Goal: Information Seeking & Learning: Check status

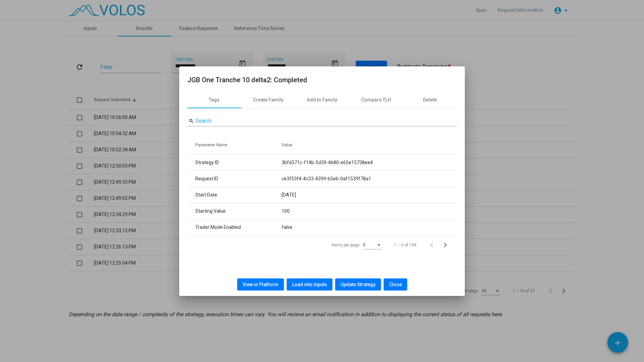
click at [101, 103] on div at bounding box center [322, 181] width 644 height 362
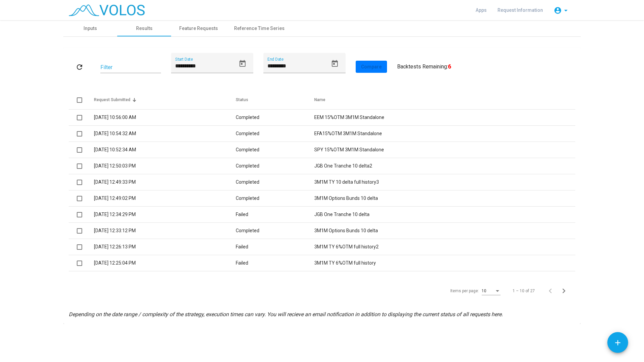
click at [136, 184] on td "10/25/2023 12:49:33 PM" at bounding box center [165, 182] width 142 height 16
click at [370, 219] on td "JGB One Tranche 10 delta" at bounding box center [444, 214] width 261 height 16
click at [389, 181] on td "3M1M TY 10 delta full history3" at bounding box center [444, 182] width 261 height 16
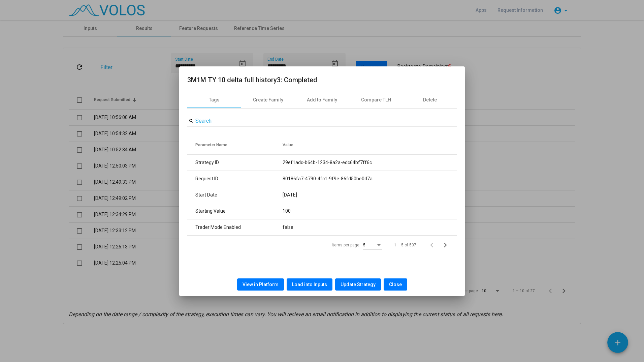
drag, startPoint x: 315, startPoint y: 194, endPoint x: 282, endPoint y: 189, distance: 33.7
click at [282, 189] on tr "Start Date 2005-01-04" at bounding box center [321, 195] width 269 height 16
copy tr "2005-01-04"
click at [485, 190] on div at bounding box center [322, 181] width 644 height 362
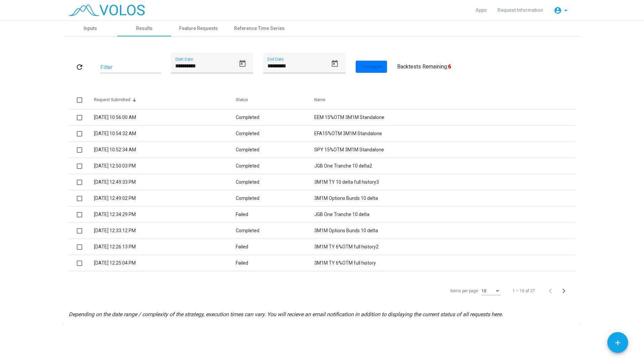
click at [144, 167] on td "10/25/2023 12:50:03 PM" at bounding box center [165, 166] width 142 height 16
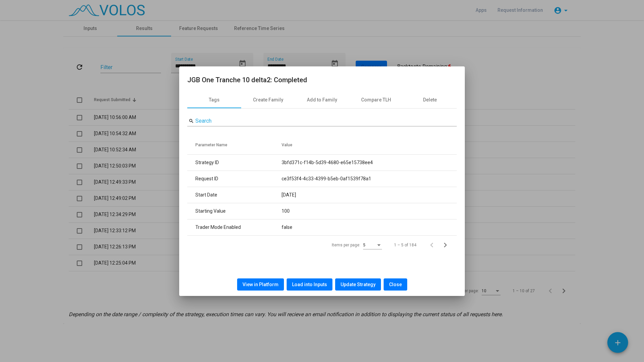
drag, startPoint x: 312, startPoint y: 195, endPoint x: 283, endPoint y: 195, distance: 29.3
click at [283, 195] on td "2016-01-04" at bounding box center [369, 195] width 175 height 16
copy td "2016-01-04"
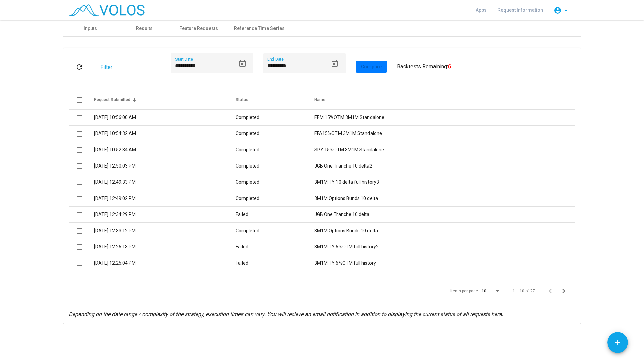
click at [295, 197] on td "Completed" at bounding box center [275, 198] width 79 height 16
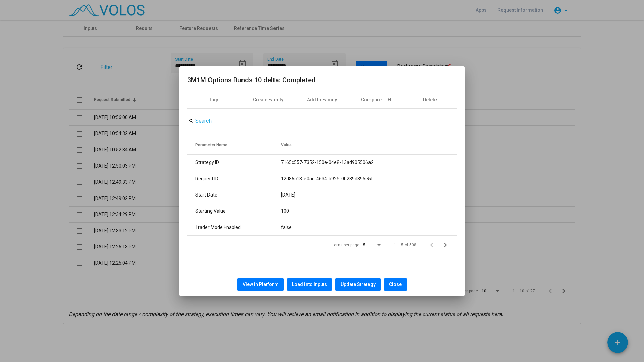
drag, startPoint x: 311, startPoint y: 194, endPoint x: 279, endPoint y: 191, distance: 31.8
click at [279, 191] on tr "Start Date 2005-01-03" at bounding box center [321, 195] width 269 height 16
copy tr "2005-01-03"
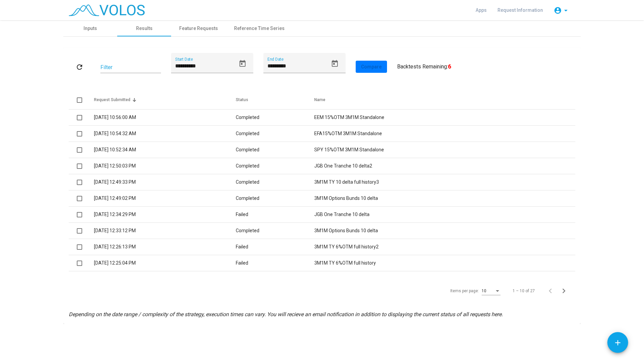
click at [155, 152] on td "3/19/2024 10:52:34 AM" at bounding box center [165, 150] width 142 height 16
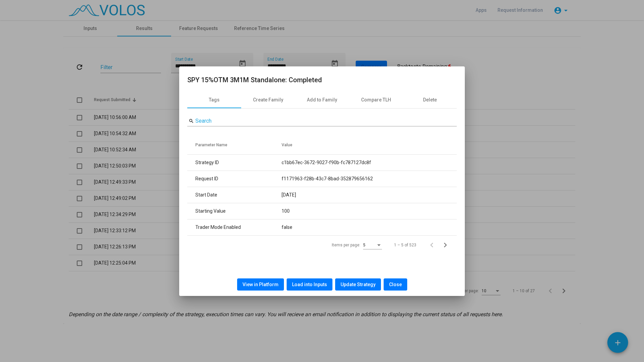
drag, startPoint x: 281, startPoint y: 191, endPoint x: 268, endPoint y: 189, distance: 12.6
click at [268, 189] on tr "Start Date 2006-04-03" at bounding box center [321, 195] width 269 height 16
copy tr "2006-04-03"
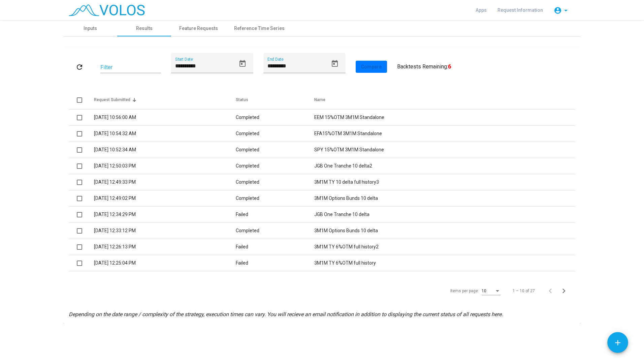
click at [142, 130] on td "3/19/2024 10:54:32 AM" at bounding box center [165, 134] width 142 height 16
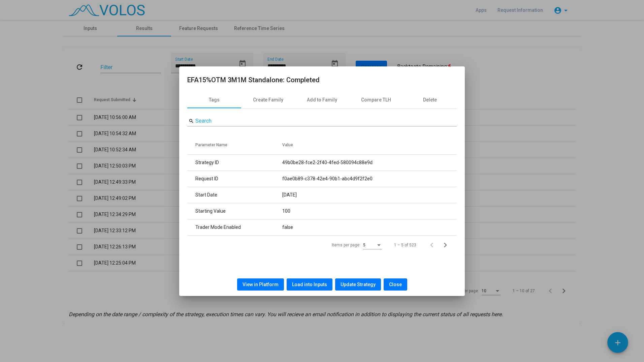
drag, startPoint x: 317, startPoint y: 194, endPoint x: 287, endPoint y: 194, distance: 30.7
click at [287, 194] on td "2006-04-03" at bounding box center [369, 195] width 174 height 16
drag, startPoint x: 287, startPoint y: 194, endPoint x: 337, endPoint y: 192, distance: 50.6
click at [337, 192] on td "2006-04-03" at bounding box center [369, 195] width 174 height 16
drag, startPoint x: 325, startPoint y: 195, endPoint x: 280, endPoint y: 195, distance: 45.1
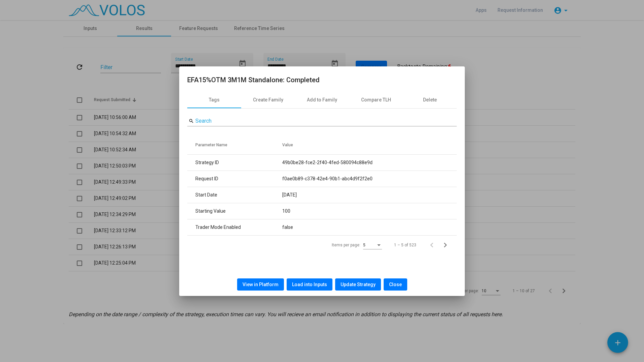
click at [280, 195] on tr "Start Date 2006-04-03" at bounding box center [321, 195] width 269 height 16
copy tr "2006-04-03"
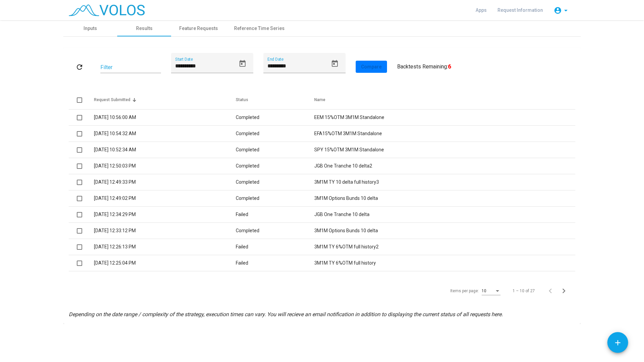
click at [364, 122] on td "EEM 15%OTM 3M1M Standalone" at bounding box center [444, 117] width 261 height 16
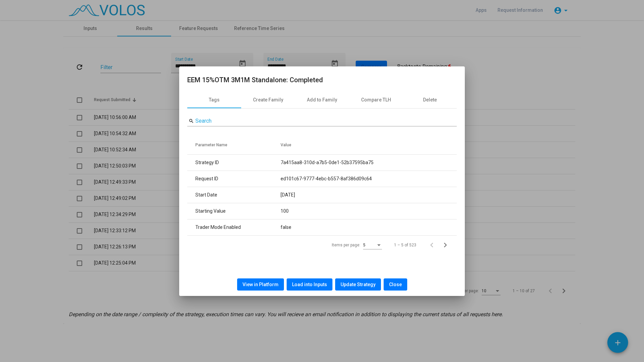
click at [282, 191] on td "2006-04-03" at bounding box center [369, 195] width 176 height 16
copy td "2006-04-03"
click at [496, 110] on div at bounding box center [322, 181] width 644 height 362
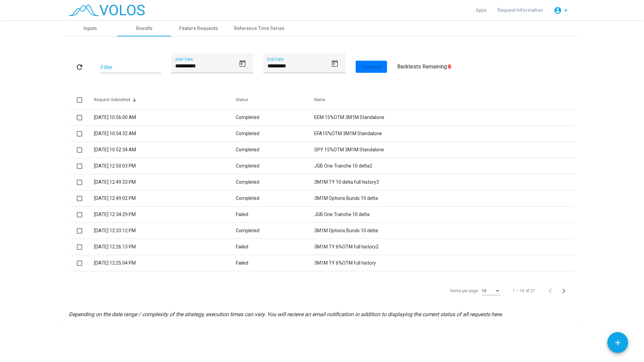
click at [115, 136] on td "3/19/2024 10:54:32 AM" at bounding box center [165, 134] width 142 height 16
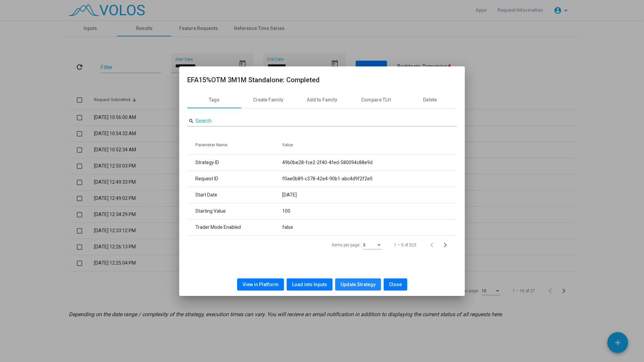
click at [359, 282] on span "Update Strategy" at bounding box center [358, 284] width 35 height 5
click at [254, 282] on span "View in Platform" at bounding box center [261, 284] width 36 height 5
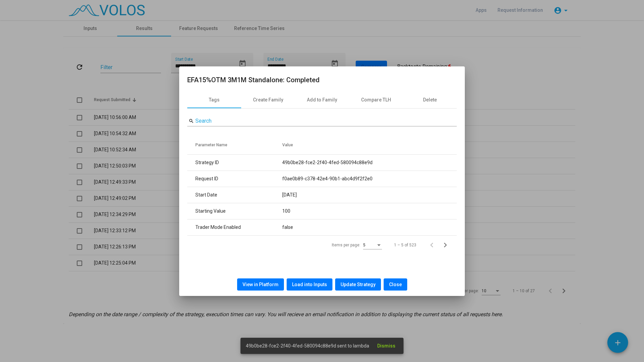
click at [393, 279] on button "Close" at bounding box center [396, 284] width 24 height 12
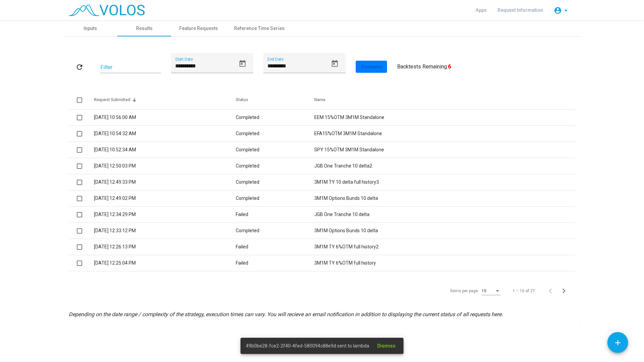
click at [178, 154] on td "3/19/2024 10:52:34 AM" at bounding box center [165, 150] width 142 height 16
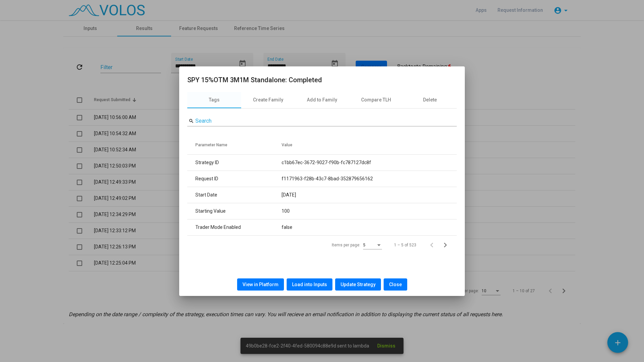
click at [366, 287] on button "Update Strategy" at bounding box center [358, 284] width 46 height 12
click at [398, 286] on span "Close" at bounding box center [395, 284] width 13 height 5
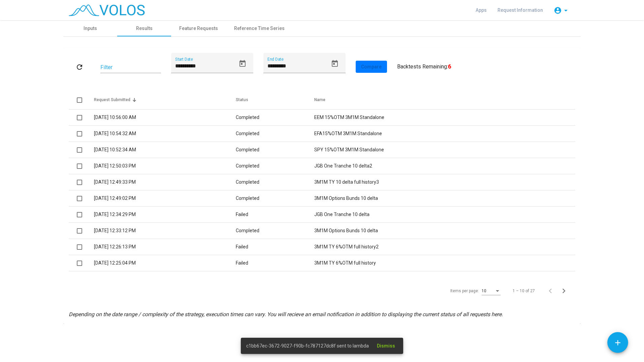
click at [158, 169] on td "10/25/2023 12:50:03 PM" at bounding box center [165, 166] width 142 height 16
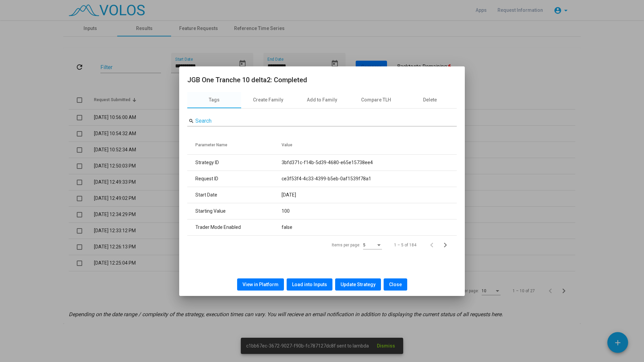
drag, startPoint x: 339, startPoint y: 281, endPoint x: 350, endPoint y: 281, distance: 11.1
click at [341, 281] on button "Update Strategy" at bounding box center [358, 284] width 46 height 12
click at [396, 282] on span "Close" at bounding box center [395, 284] width 13 height 5
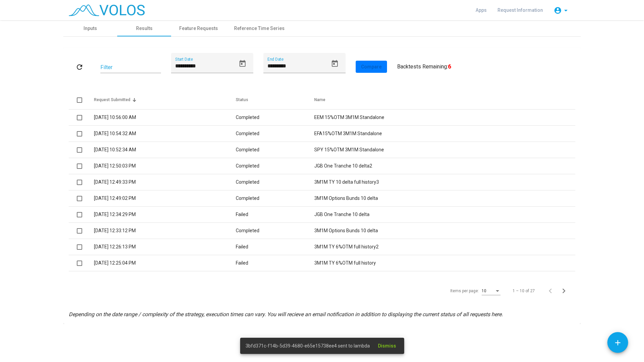
click at [198, 179] on td "10/25/2023 12:49:33 PM" at bounding box center [165, 182] width 142 height 16
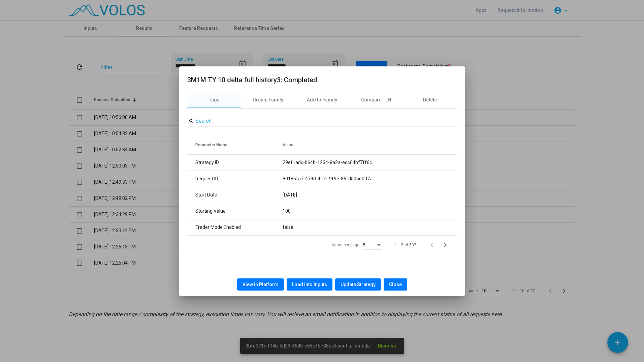
click at [345, 279] on button "Update Strategy" at bounding box center [358, 284] width 46 height 12
click at [389, 283] on span "Close" at bounding box center [395, 284] width 13 height 5
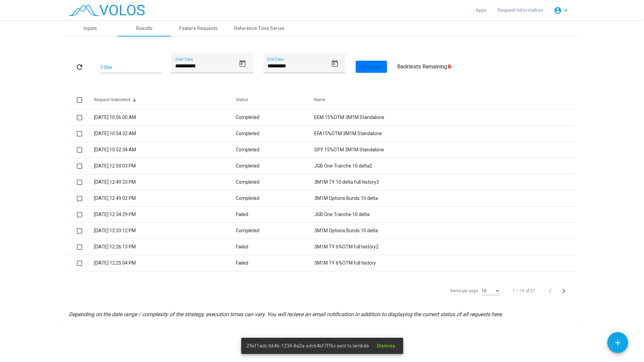
click at [170, 204] on td "10/25/2023 12:49:02 PM" at bounding box center [165, 198] width 142 height 16
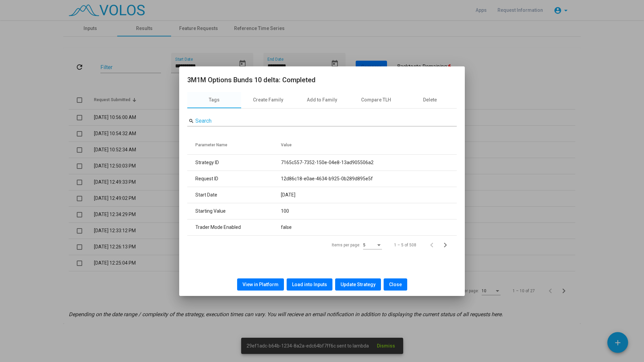
click at [354, 282] on span "Update Strategy" at bounding box center [358, 284] width 35 height 5
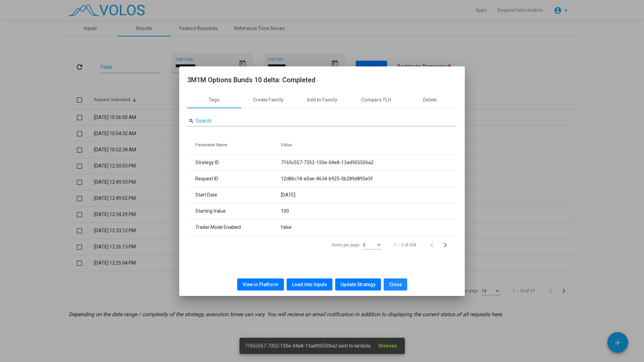
click at [395, 283] on span "Close" at bounding box center [395, 284] width 13 height 5
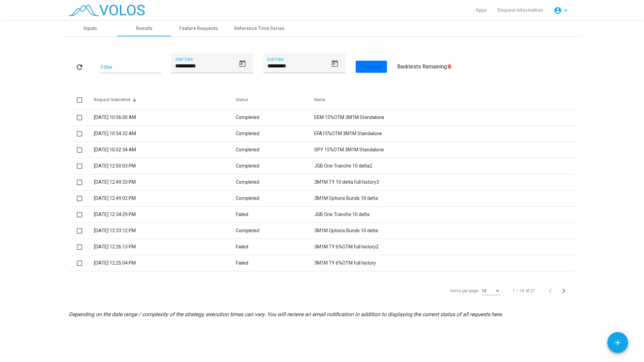
click at [119, 121] on td "3/19/2024 10:56:00 AM" at bounding box center [165, 117] width 142 height 16
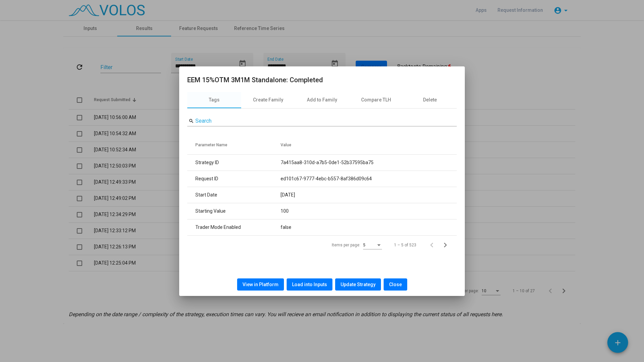
click at [272, 284] on span "View in Platform" at bounding box center [261, 284] width 36 height 5
click at [98, 286] on div at bounding box center [322, 181] width 644 height 362
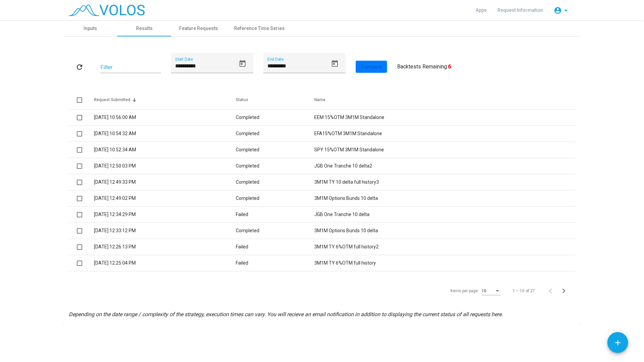
click at [155, 149] on td "3/19/2024 10:52:34 AM" at bounding box center [165, 150] width 142 height 16
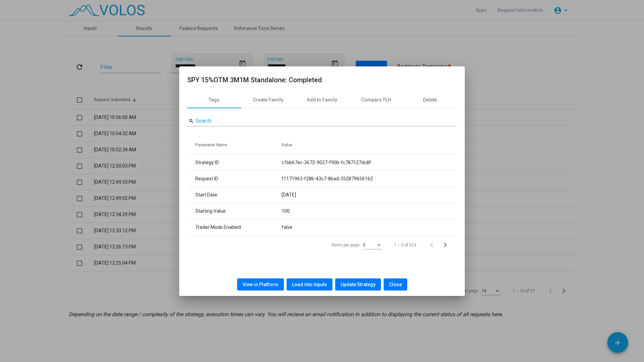
drag, startPoint x: 281, startPoint y: 161, endPoint x: 377, endPoint y: 160, distance: 95.7
click at [377, 160] on tr "Strategy ID c1bb67ec-3672-9027-f90b-fc787127dc8f" at bounding box center [321, 163] width 269 height 16
copy tr "c1bb67ec-3672-9027-f90b-fc787127dc8f"
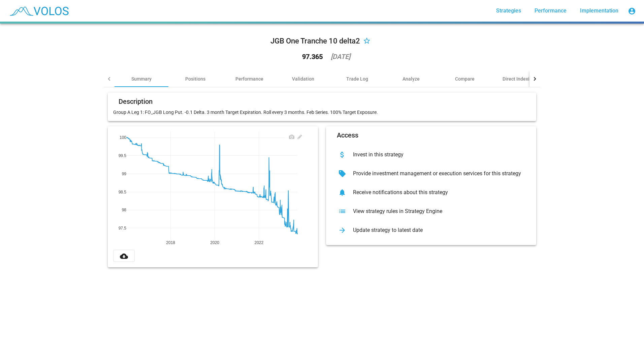
click at [79, 215] on div "JGB One Tranche 10 delta2 star_border 97.365 [DATE] Summary Positions Performan…" at bounding box center [322, 193] width 644 height 338
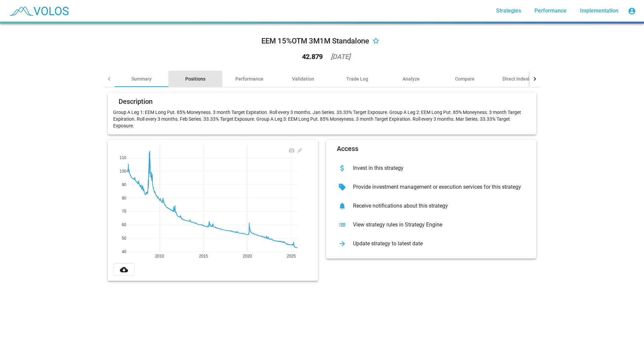
click at [191, 74] on div "Positions" at bounding box center [195, 79] width 54 height 16
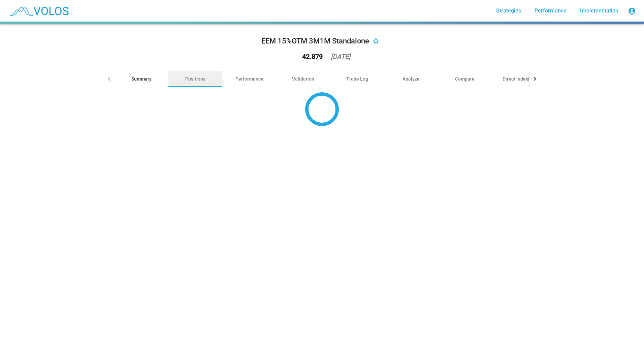
click at [146, 73] on div "Summary" at bounding box center [142, 79] width 54 height 16
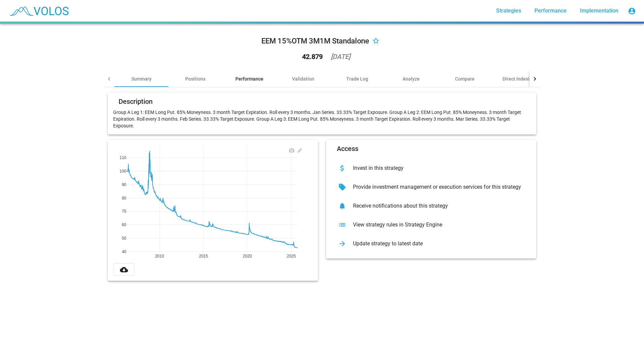
click at [238, 82] on div "Performance" at bounding box center [249, 78] width 28 height 7
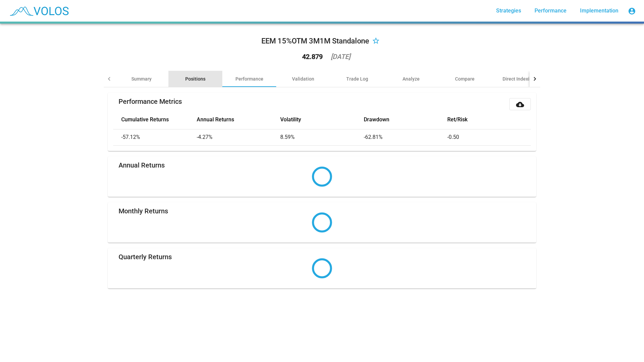
click at [200, 78] on div "Positions" at bounding box center [195, 78] width 20 height 7
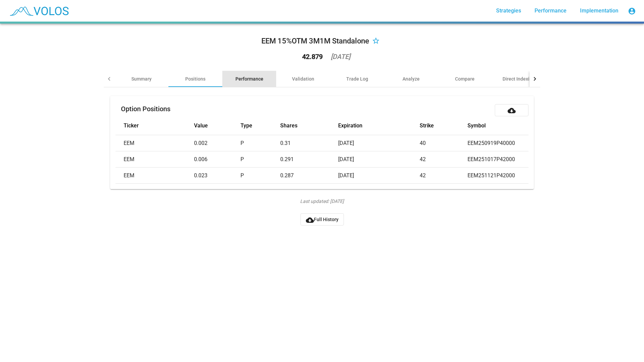
click at [235, 79] on div "Performance" at bounding box center [249, 78] width 28 height 7
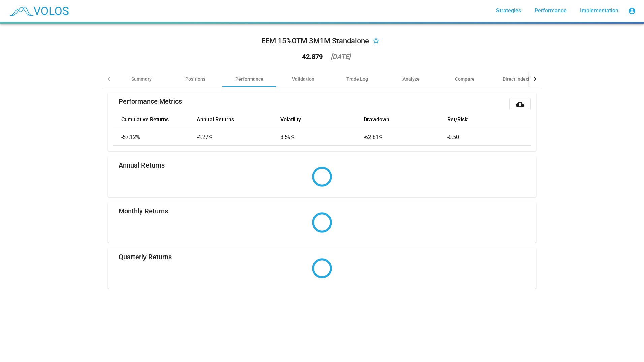
click at [322, 39] on div "EEM 15%OTM 3M1M Standalone" at bounding box center [315, 41] width 108 height 11
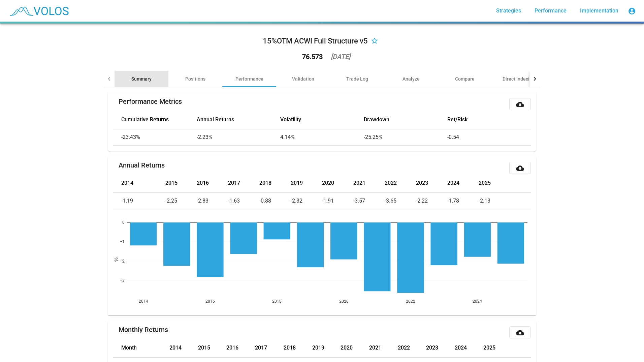
click at [141, 80] on div "Summary" at bounding box center [141, 78] width 20 height 7
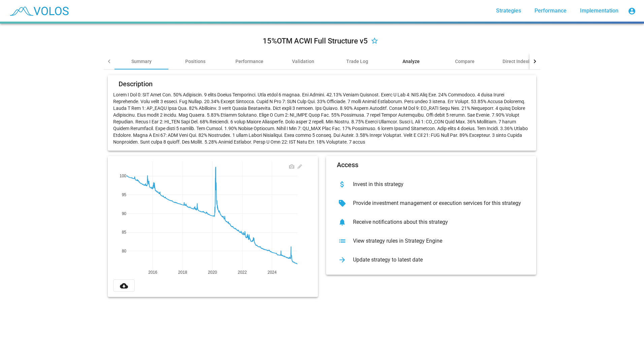
click at [416, 65] on div "Analyze" at bounding box center [411, 61] width 54 height 16
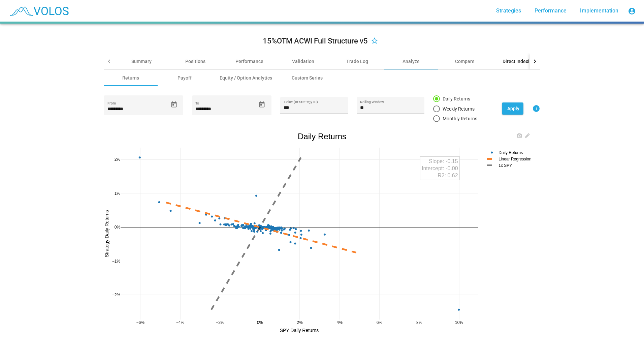
click at [504, 61] on div "Direct Indexing" at bounding box center [519, 61] width 32 height 7
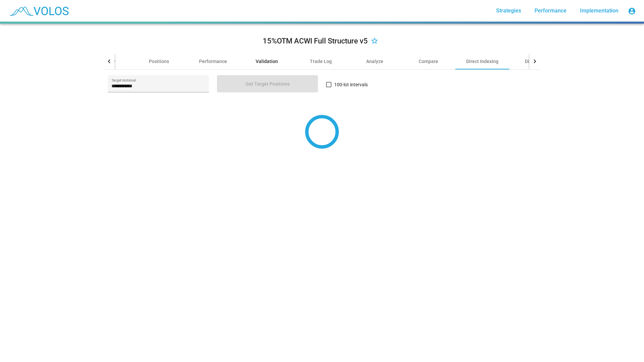
click at [267, 60] on div "Validation" at bounding box center [267, 61] width 22 height 7
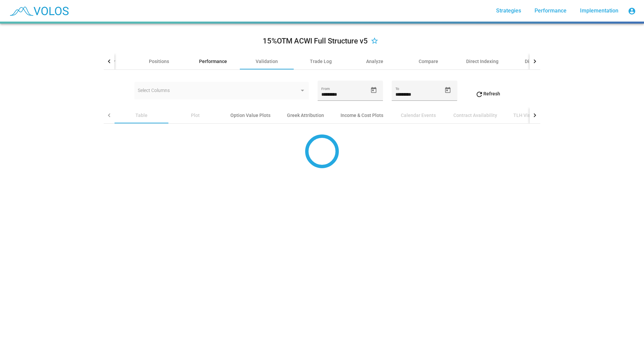
click at [213, 58] on div "Performance" at bounding box center [213, 61] width 28 height 7
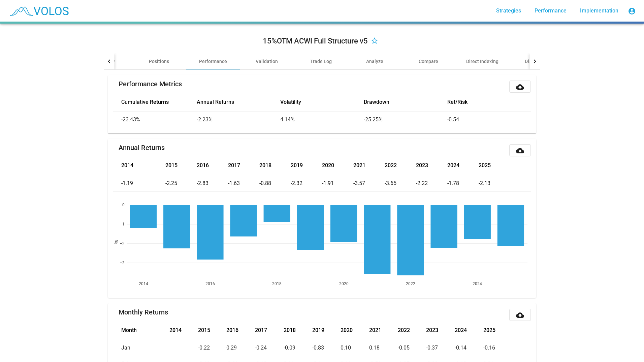
click at [124, 163] on th "2014" at bounding box center [139, 165] width 52 height 19
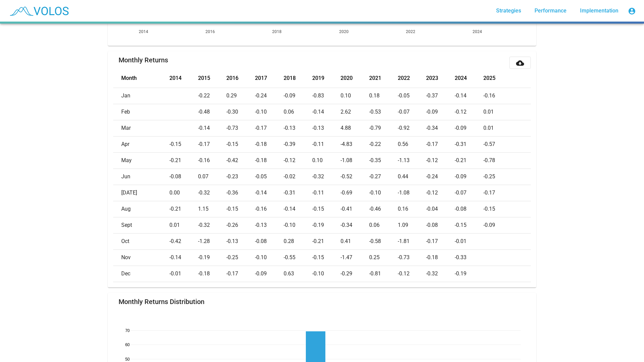
click at [419, 180] on td "0.44" at bounding box center [412, 176] width 29 height 16
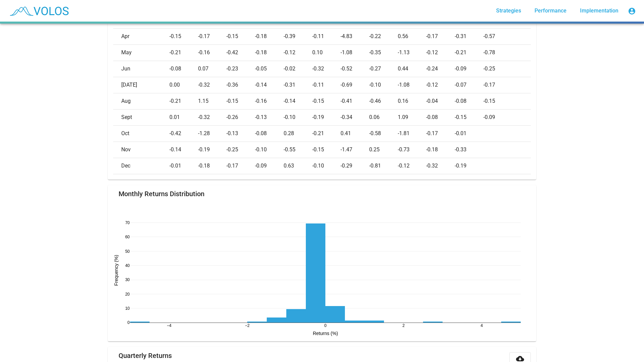
scroll to position [404, 0]
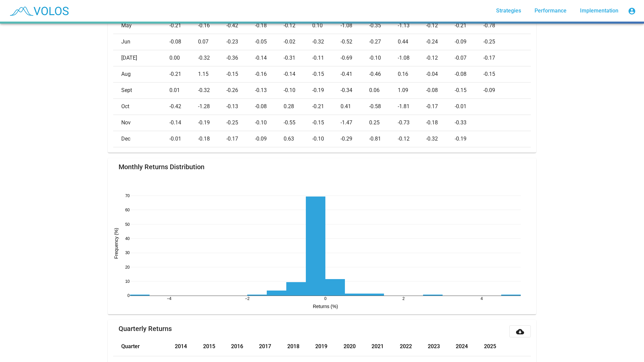
click at [427, 190] on div "−4 −2 0 2 4 0 10 20 30 40 50 60 70 Returns (%) Frequency (%)" at bounding box center [322, 241] width 418 height 135
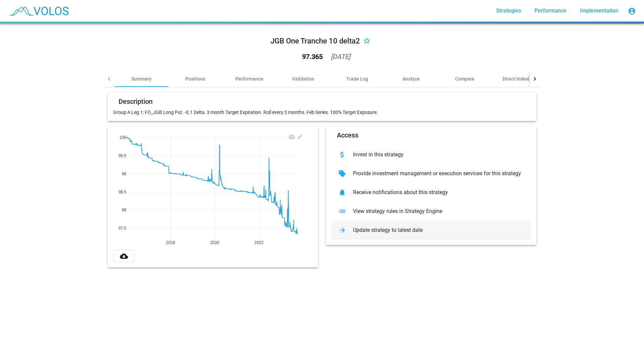
click at [403, 227] on div "Update strategy to latest date" at bounding box center [437, 230] width 178 height 7
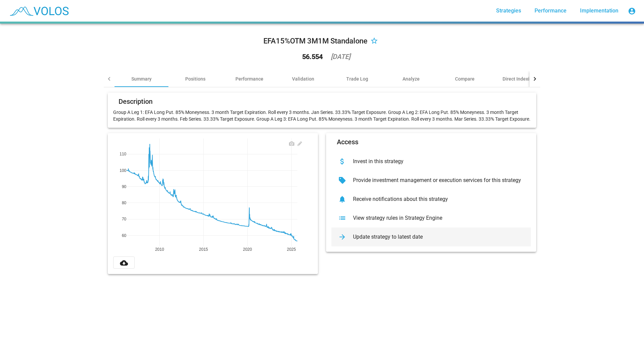
click at [396, 240] on div "Update strategy to latest date" at bounding box center [437, 236] width 178 height 7
